Goal: Complete application form: Complete application form

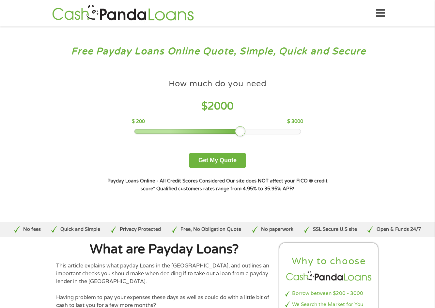
drag, startPoint x: 183, startPoint y: 130, endPoint x: 244, endPoint y: 132, distance: 61.4
click at [244, 132] on div at bounding box center [240, 131] width 10 height 10
click at [233, 164] on button "Get My Quote" at bounding box center [217, 159] width 57 height 15
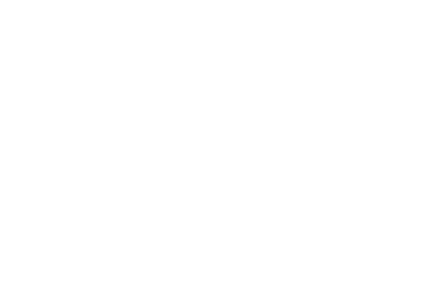
drag, startPoint x: 302, startPoint y: 118, endPoint x: 305, endPoint y: 114, distance: 4.9
click at [0, 0] on html at bounding box center [0, 0] width 0 height 0
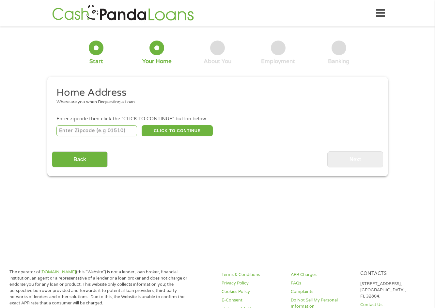
click at [118, 128] on input "number" at bounding box center [96, 130] width 81 height 11
type input "85755"
select select "[US_STATE]"
click at [175, 134] on button "CLICK TO CONTINUE" at bounding box center [177, 130] width 71 height 11
type input "85755"
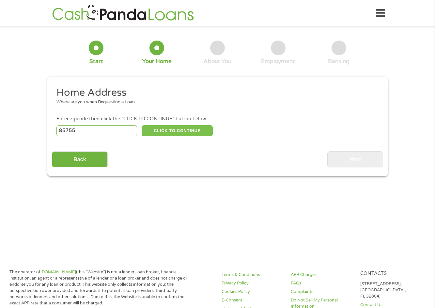
type input "[GEOGRAPHIC_DATA]"
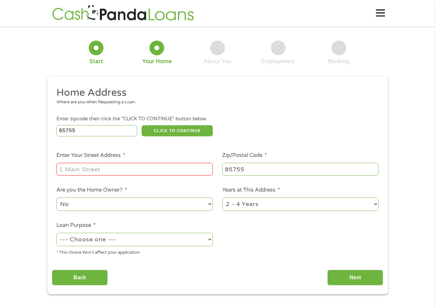
click at [152, 176] on div at bounding box center [134, 169] width 156 height 15
click at [154, 173] on input "Enter Your Street Address *" at bounding box center [134, 169] width 156 height 12
type input "[STREET_ADDRESS]"
click at [188, 241] on select "--- Choose one --- Pay Bills Debt Consolidation Home Improvement Major Purchase…" at bounding box center [134, 238] width 156 height 13
select select "paybills"
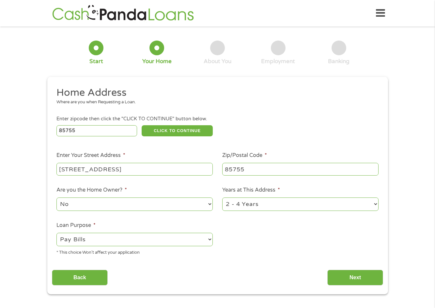
click at [56, 233] on select "--- Choose one --- Pay Bills Debt Consolidation Home Improvement Major Purchase…" at bounding box center [134, 238] width 156 height 13
click at [360, 281] on input "Next" at bounding box center [355, 277] width 56 height 16
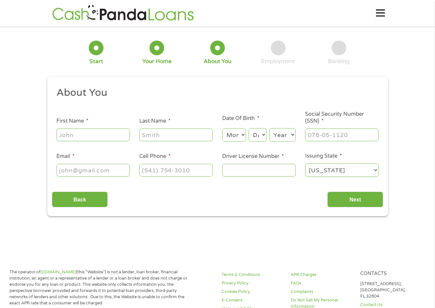
scroll to position [3, 3]
click at [116, 135] on input "First Name *" at bounding box center [92, 134] width 73 height 12
type input "[PERSON_NAME]"
type input "[EMAIL_ADDRESS][DOMAIN_NAME]"
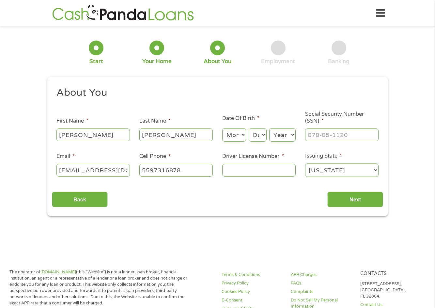
type input "[PHONE_NUMBER]"
click at [237, 129] on select "Month 1 2 3 4 5 6 7 8 9 10 11 12" at bounding box center [234, 134] width 24 height 13
select select "1"
click at [222, 128] on select "Month 1 2 3 4 5 6 7 8 9 10 11 12" at bounding box center [234, 134] width 24 height 13
click at [263, 133] on select "Day 1 2 3 4 5 6 7 8 9 10 11 12 13 14 15 16 17 18 19 20 21 22 23 24 25 26 27 28 …" at bounding box center [258, 134] width 18 height 13
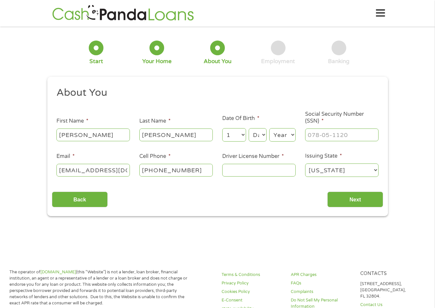
select select "3"
click at [249, 128] on select "Day 1 2 3 4 5 6 7 8 9 10 11 12 13 14 15 16 17 18 19 20 21 22 23 24 25 26 27 28 …" at bounding box center [258, 134] width 18 height 13
click at [292, 135] on select "Year [DATE] 2006 2005 2004 2003 2002 2001 2000 1999 1998 1997 1996 1995 1994 19…" at bounding box center [282, 134] width 26 height 13
select select "1976"
click at [269, 128] on select "Year [DATE] 2006 2005 2004 2003 2002 2001 2000 1999 1998 1997 1996 1995 1994 19…" at bounding box center [282, 134] width 26 height 13
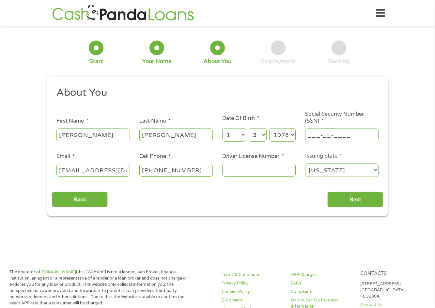
click at [338, 137] on input "___-__-____" at bounding box center [341, 134] width 73 height 12
type input "460-77-5557"
click at [244, 174] on input "Driver License Number *" at bounding box center [258, 170] width 73 height 12
type input "d53603732"
click at [360, 198] on input "Next" at bounding box center [355, 199] width 56 height 16
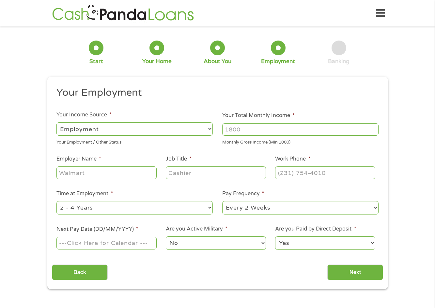
click at [133, 242] on input "Next Pay Date (DD/MM/YYYY) *" at bounding box center [106, 242] width 100 height 12
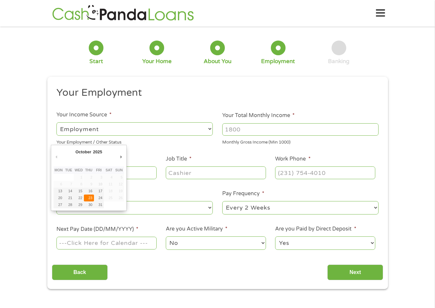
type input "[DATE]"
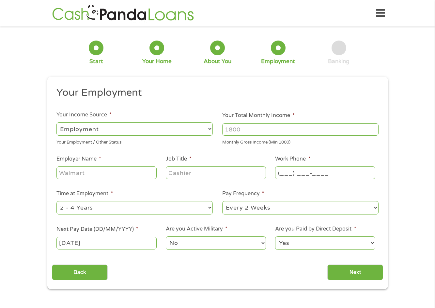
click at [293, 173] on input "(___) ___-____" at bounding box center [325, 172] width 100 height 12
type input "[PHONE_NUMBER]"
click at [103, 179] on div at bounding box center [106, 172] width 100 height 15
click at [105, 173] on input "Employer Name *" at bounding box center [106, 172] width 100 height 12
type input "Family Life Radio"
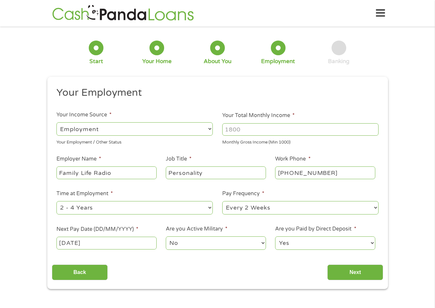
type input "Personality"
click at [260, 123] on input "Your Total Monthly Income *" at bounding box center [300, 129] width 156 height 12
type input "8200"
click at [368, 271] on input "Next" at bounding box center [355, 272] width 56 height 16
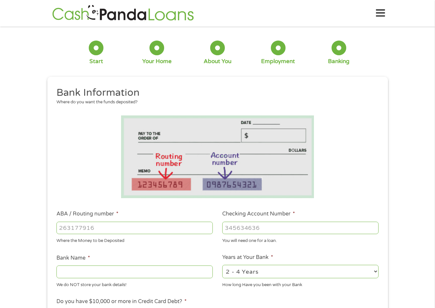
click at [128, 230] on input "ABA / Routing number *" at bounding box center [134, 227] width 156 height 12
type input "021202337"
type input "JPMORGAN CHASE"
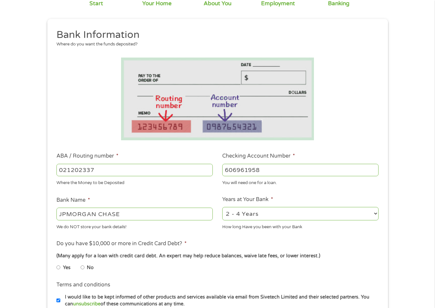
scroll to position [125, 0]
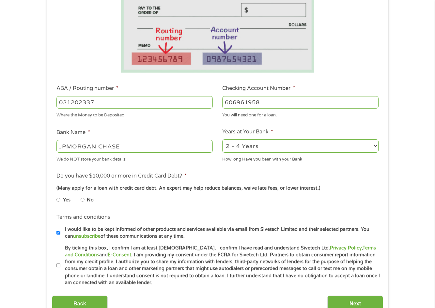
type input "606961958"
click at [82, 200] on input "No" at bounding box center [83, 199] width 4 height 10
radio input "true"
click at [58, 233] on input "I would like to be kept informed of other products and services available via e…" at bounding box center [58, 232] width 4 height 10
checkbox input "false"
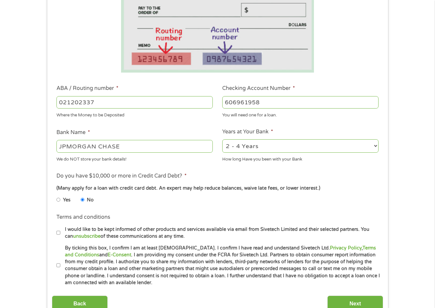
click at [58, 265] on input "By ticking this box, I confirm I am at least [DEMOGRAPHIC_DATA]. I confirm I ha…" at bounding box center [58, 265] width 4 height 10
checkbox input "true"
click at [360, 299] on input "Next" at bounding box center [355, 303] width 56 height 16
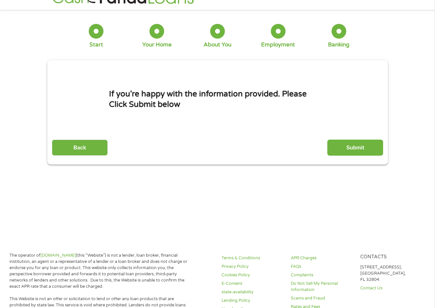
scroll to position [0, 0]
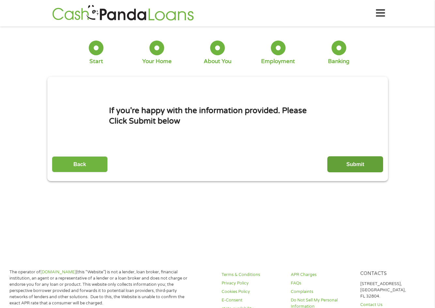
click at [337, 160] on input "Submit" at bounding box center [355, 164] width 56 height 16
